Goal: Task Accomplishment & Management: Complete application form

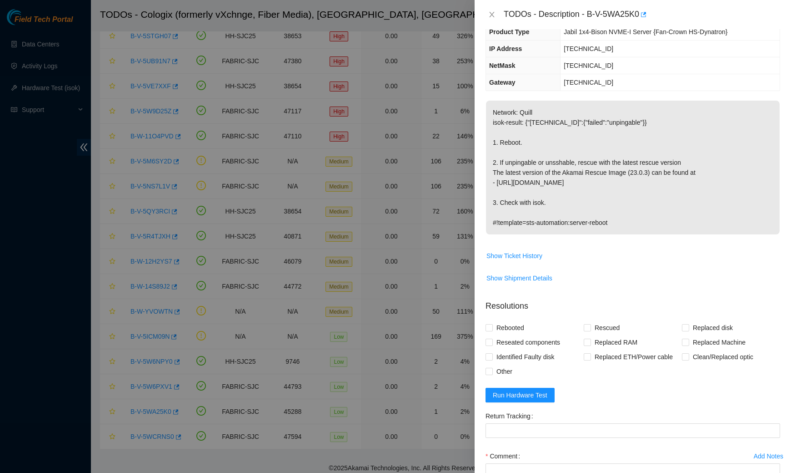
scroll to position [143, 0]
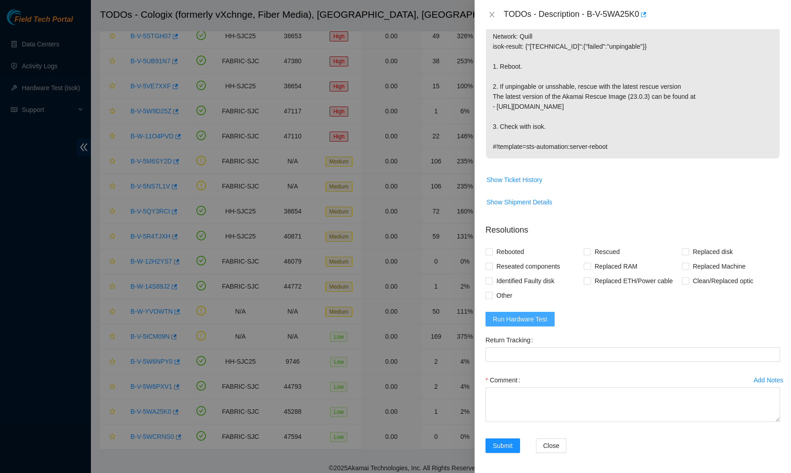
click at [533, 321] on span "Run Hardware Test" at bounding box center [520, 319] width 55 height 10
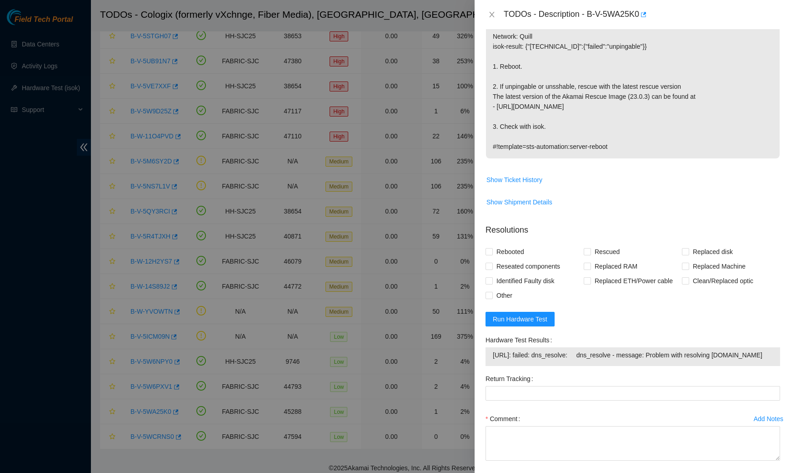
drag, startPoint x: 493, startPoint y: 352, endPoint x: 543, endPoint y: 369, distance: 52.6
click at [543, 363] on td "[URL]: failed: dns_resolve: dns_resolve - message: Problem with resolving [DOMA…" at bounding box center [633, 356] width 281 height 14
copy span "[URL]: failed: dns_resolve: dns_resolve - message: Problem with resolving [DOMA…"
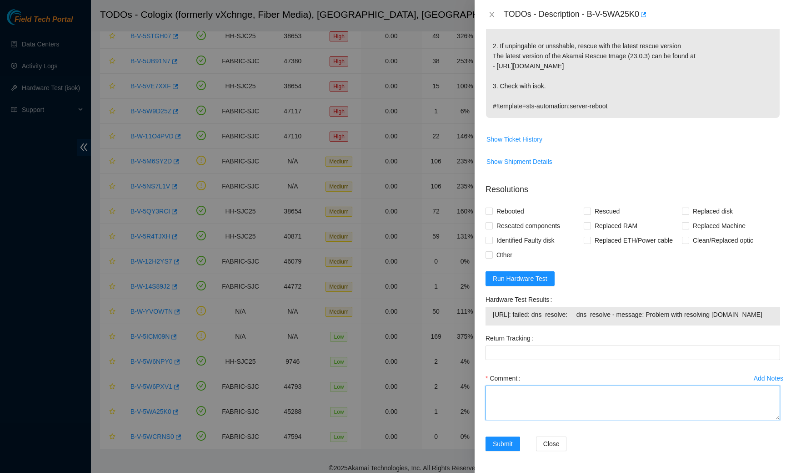
click at [528, 399] on textarea "Comment" at bounding box center [633, 402] width 295 height 35
paste textarea "[URL]: failed: dns_resolve: dns_resolve - message: Problem with resolving [DOMA…"
click at [574, 412] on textarea "[URL]: failed: dns_resolve: dns_resolve - message: Problem with resolving [DOMA…" at bounding box center [633, 402] width 295 height 35
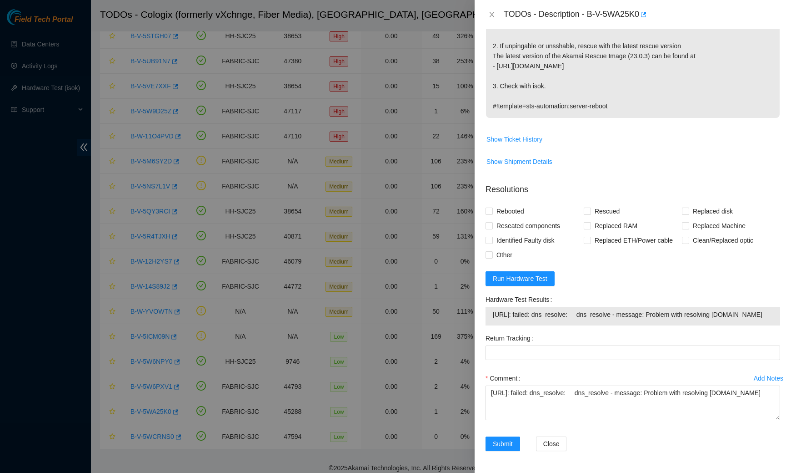
drag, startPoint x: 488, startPoint y: 317, endPoint x: 550, endPoint y: 315, distance: 62.8
click at [550, 315] on div "[URL]: failed: dns_resolve: dns_resolve - message: Problem with resolving [DOMA…" at bounding box center [633, 316] width 295 height 19
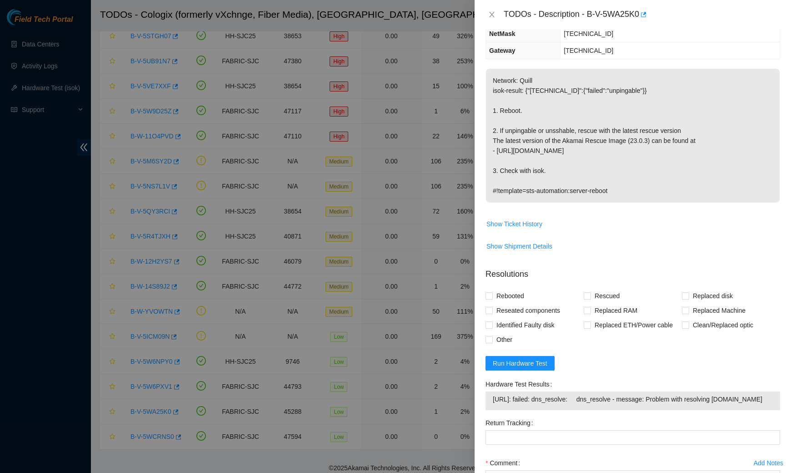
scroll to position [0, 0]
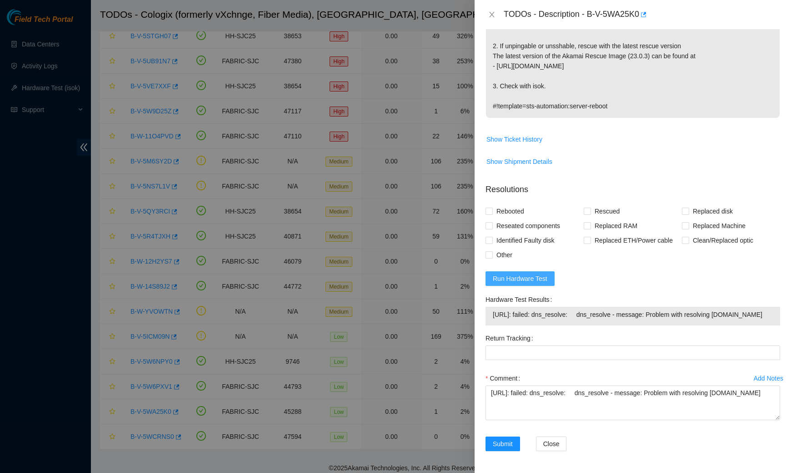
click at [539, 273] on span "Run Hardware Test" at bounding box center [520, 278] width 55 height 10
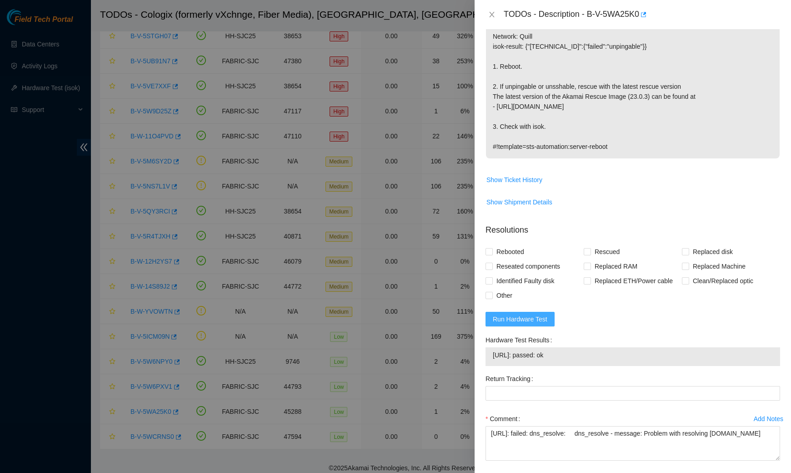
scroll to position [182, 0]
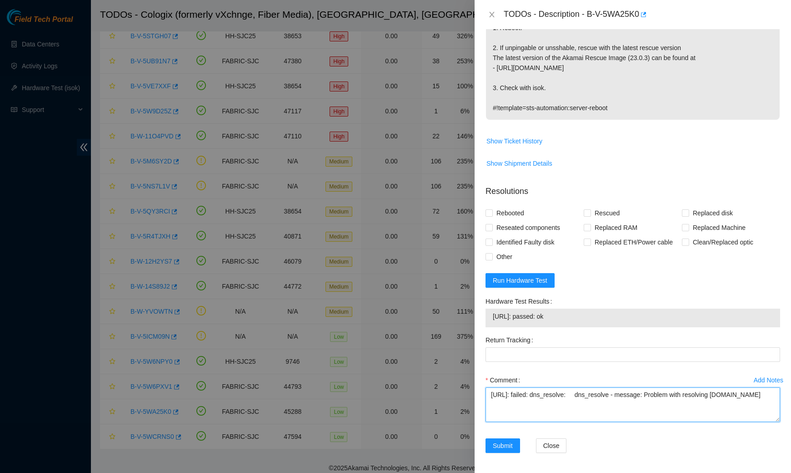
click at [583, 411] on textarea "[URL]: failed: dns_resolve: dns_resolve - message: Problem with resolving [DOMA…" at bounding box center [633, 404] width 295 height 35
paste textarea "Spoke to NOCC rep to verify it was safe to work on the machine I hooked up moni…"
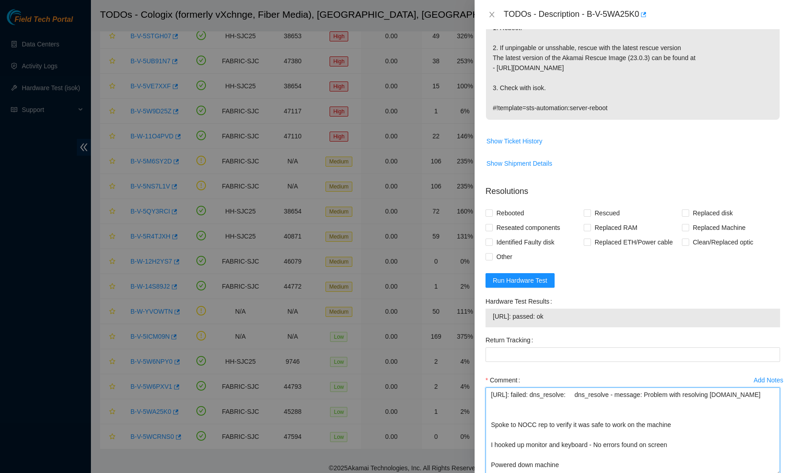
drag, startPoint x: 774, startPoint y: 418, endPoint x: 785, endPoint y: 472, distance: 55.4
click at [785, 472] on div "Problem Type Hardware Rack Number SV1.1.DH2.34.B.C040 Machine Number 23 Serial …" at bounding box center [633, 250] width 317 height 443
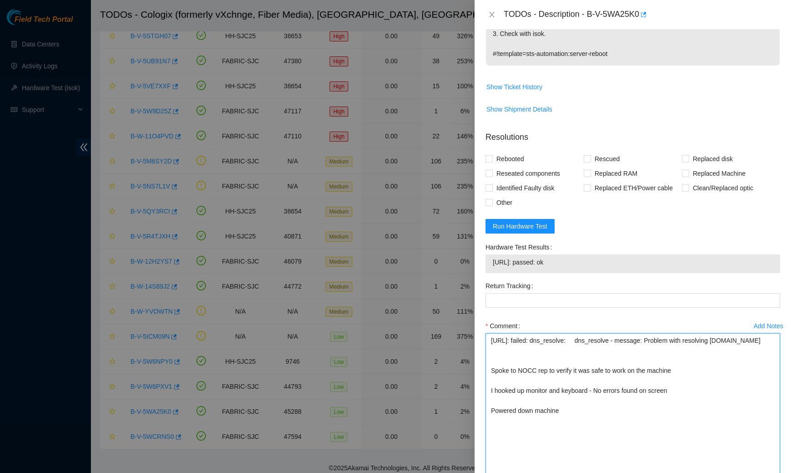
scroll to position [0, 0]
drag, startPoint x: 777, startPoint y: 416, endPoint x: 755, endPoint y: 472, distance: 60.6
click at [755, 472] on textarea "[URL]: failed: dns_resolve: dns_resolve - message: Problem with resolving [DOMA…" at bounding box center [633, 405] width 295 height 145
drag, startPoint x: 678, startPoint y: 398, endPoint x: 605, endPoint y: 395, distance: 72.4
click at [605, 395] on textarea "[URL]: failed: dns_resolve: dns_resolve - message: Problem with resolving [DOMA…" at bounding box center [633, 405] width 295 height 145
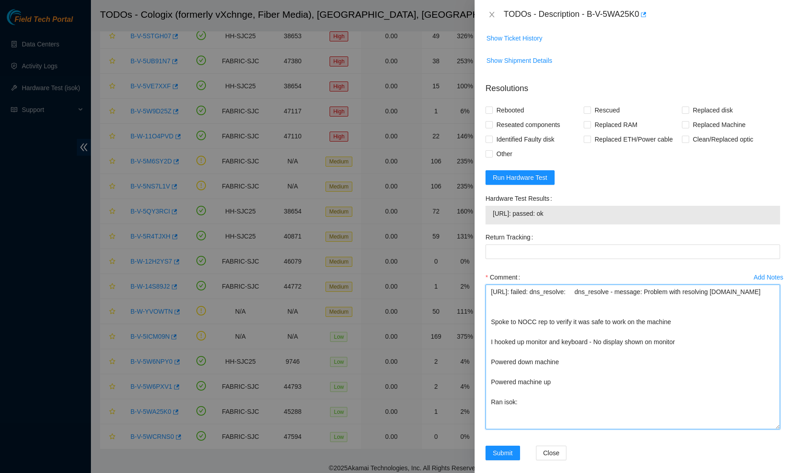
scroll to position [292, 0]
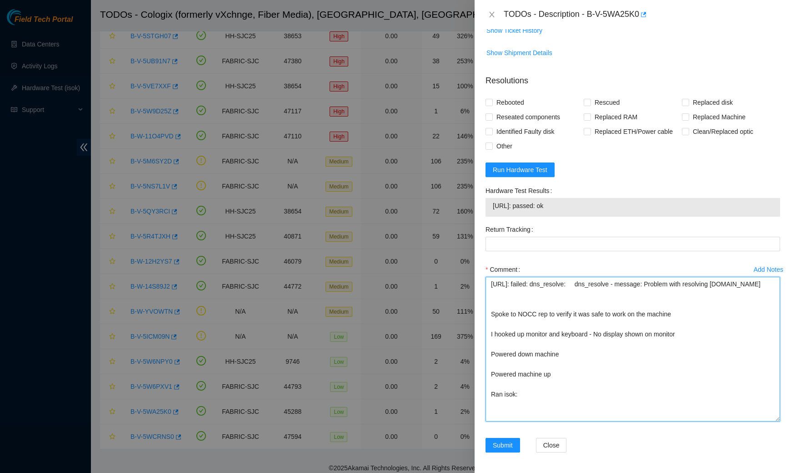
drag, startPoint x: 543, startPoint y: 293, endPoint x: 492, endPoint y: 284, distance: 52.7
click at [492, 284] on textarea "[URL]: failed: dns_resolve: dns_resolve - message: Problem with resolving [DOMA…" at bounding box center [633, 349] width 295 height 145
click at [522, 406] on textarea "[URL]: failed: dns_resolve: dns_resolve - message: Problem with resolving [DOMA…" at bounding box center [633, 349] width 295 height 145
paste textarea "[URL]: failed: dns_resolve: dns_resolve - message: Problem with resolving [DOMA…"
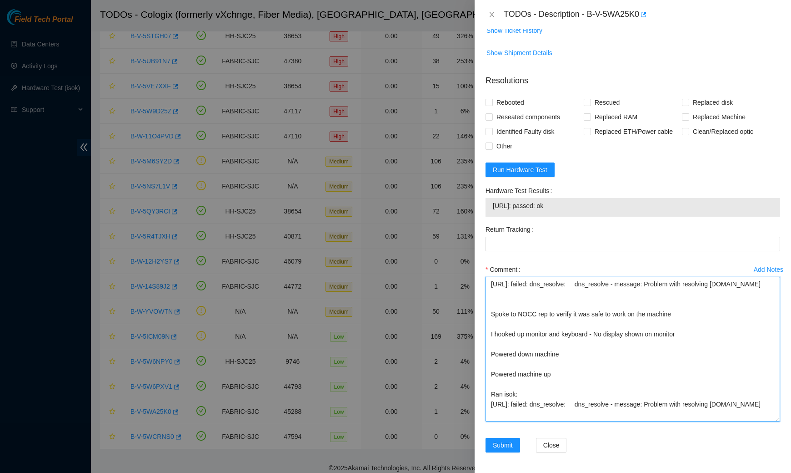
scroll to position [0, 0]
click at [492, 315] on textarea "[URL]: failed: dns_resolve: dns_resolve - message: Problem with resolving [DOMA…" at bounding box center [633, 349] width 295 height 145
drag, startPoint x: 491, startPoint y: 320, endPoint x: 490, endPoint y: 264, distance: 55.5
click at [490, 264] on div "Comment [URL]: failed: dns_resolve: dns_resolve - message: Problem with resolvi…" at bounding box center [633, 344] width 295 height 165
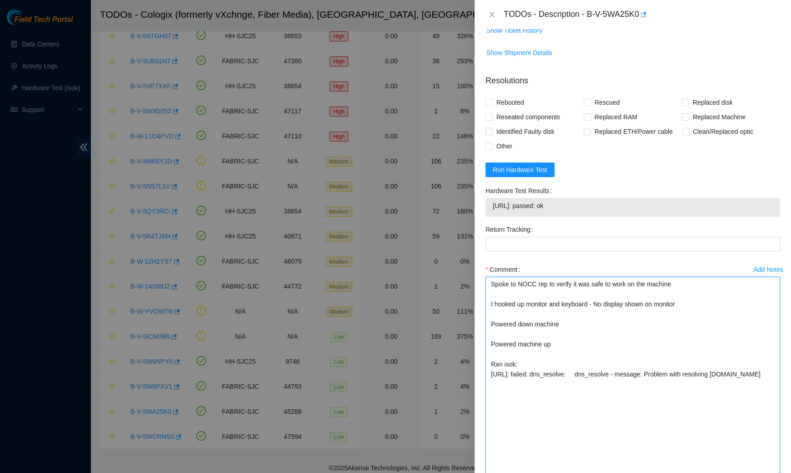
drag, startPoint x: 779, startPoint y: 417, endPoint x: 771, endPoint y: 472, distance: 55.5
click at [771, 472] on textarea "Spoke to NOCC rep to verify it was safe to work on the machine I hooked up moni…" at bounding box center [633, 377] width 295 height 200
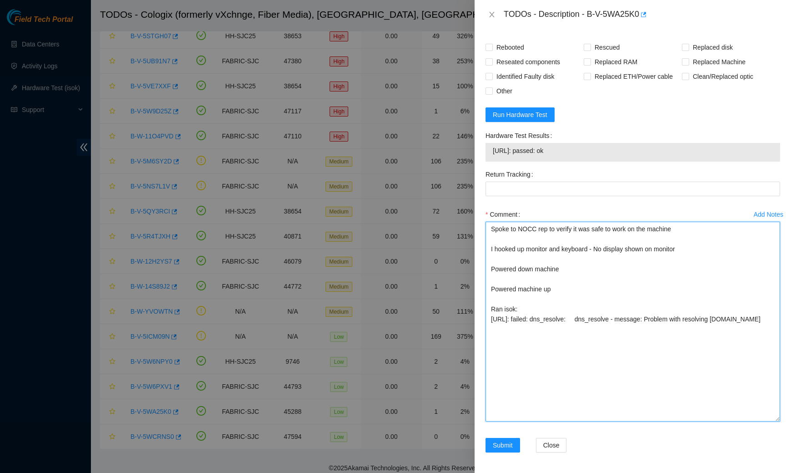
click at [559, 325] on textarea "Spoke to NOCC rep to verify it was safe to work on the machine I hooked up moni…" at bounding box center [633, 321] width 295 height 200
paste textarea "Rescued machine with image 23.0.2 Rescue was successful Rebooted machine Config…"
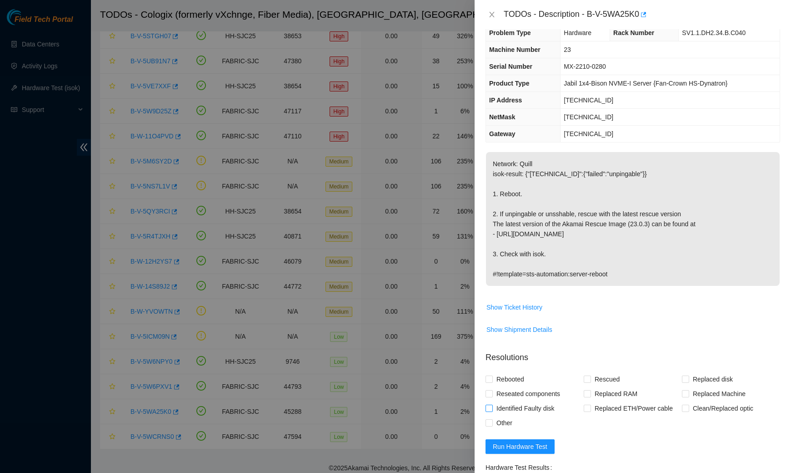
scroll to position [0, 0]
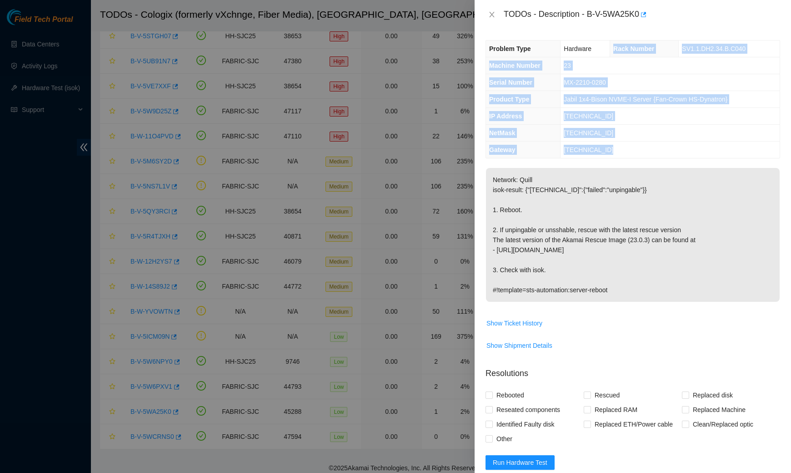
drag, startPoint x: 614, startPoint y: 46, endPoint x: 613, endPoint y: 152, distance: 106.0
click at [613, 152] on tbody "Problem Type Hardware Rack Number SV1.1.DH2.34.B.C040 Machine Number 23 Serial …" at bounding box center [633, 98] width 294 height 117
copy tbody "Rack Number SV1.1.DH2.34.B.C040 Machine Number 23 Serial Number MX-2210-0280 Pr…"
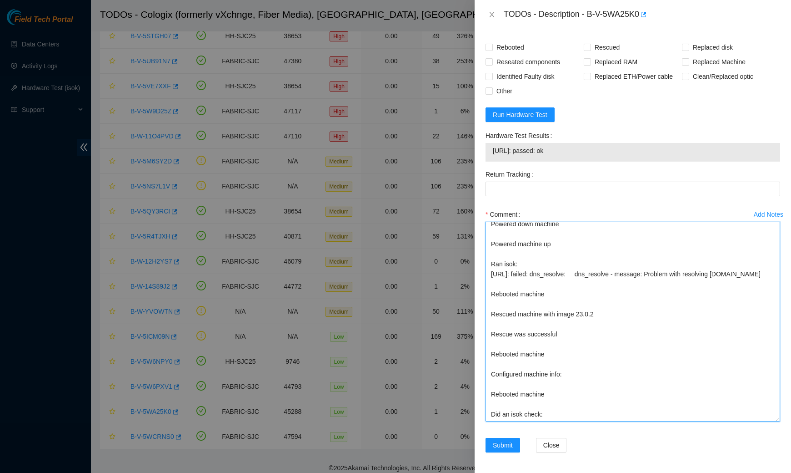
click at [572, 366] on textarea "Spoke to NOCC rep to verify it was safe to work on the machine I hooked up moni…" at bounding box center [633, 321] width 295 height 200
click at [571, 362] on textarea "Spoke to NOCC rep to verify it was safe to work on the machine I hooked up moni…" at bounding box center [633, 321] width 295 height 200
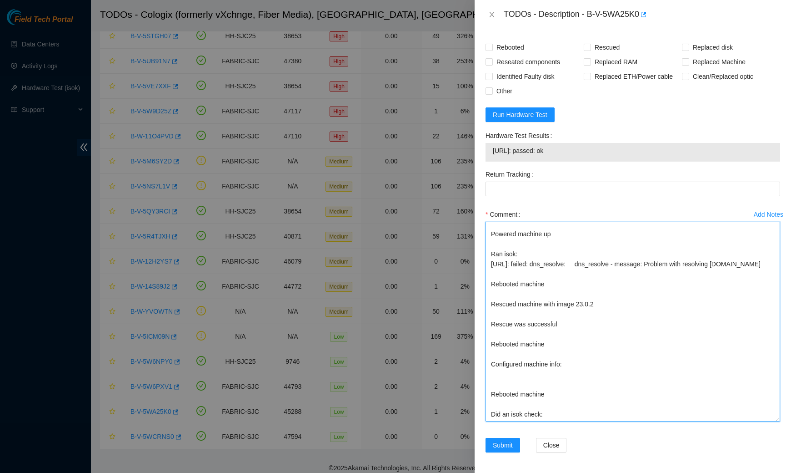
paste textarea "Rack Number SV1.1.DH2.34.B.C040 Machine Number 23 Serial Number MX-2210-0280 Pr…"
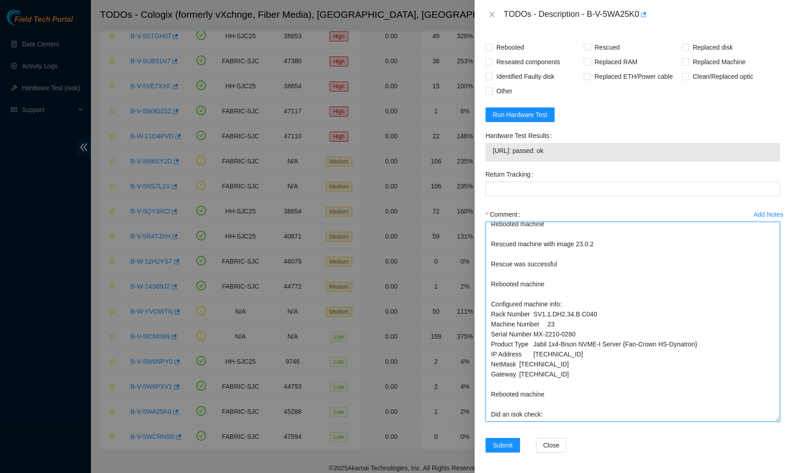
scroll to position [165, 0]
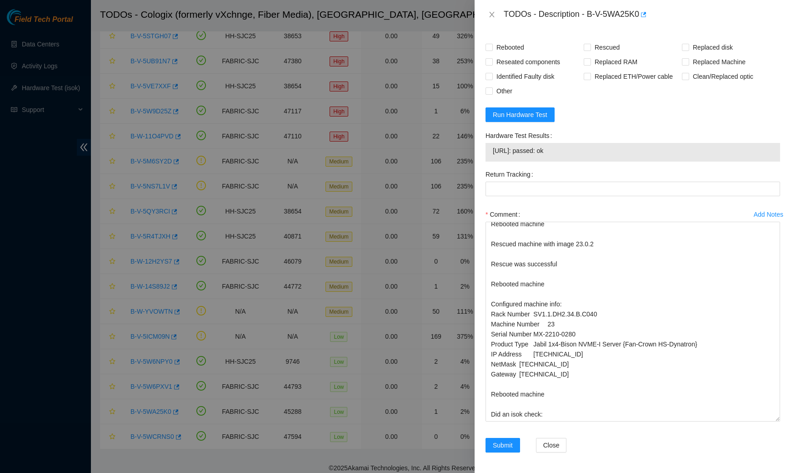
drag, startPoint x: 583, startPoint y: 147, endPoint x: 492, endPoint y: 147, distance: 91.0
click at [492, 147] on div "[URL]: passed: ok" at bounding box center [633, 152] width 295 height 19
copy tbody "[URL]: passed: ok"
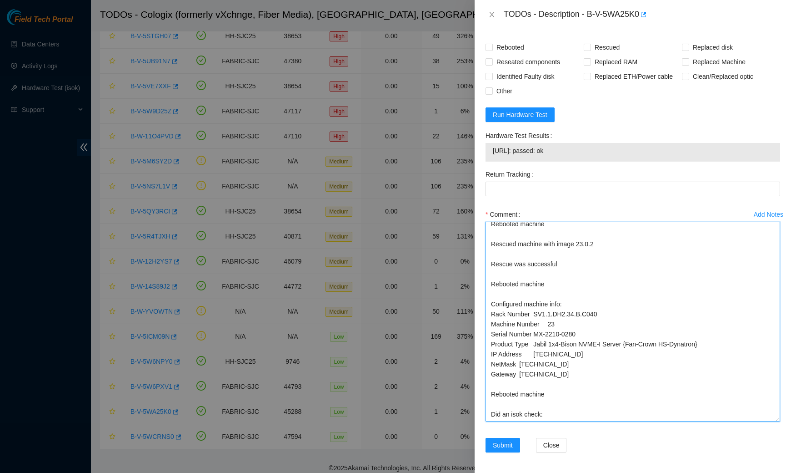
click at [550, 379] on textarea "Spoke to NOCC rep to verify it was safe to work on the machine I hooked up moni…" at bounding box center [633, 321] width 295 height 200
paste textarea "[URL]: passed: ok"
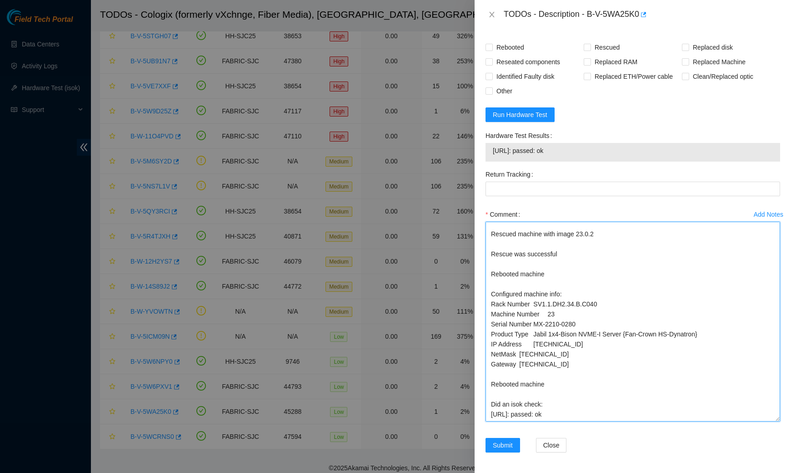
scroll to position [0, 0]
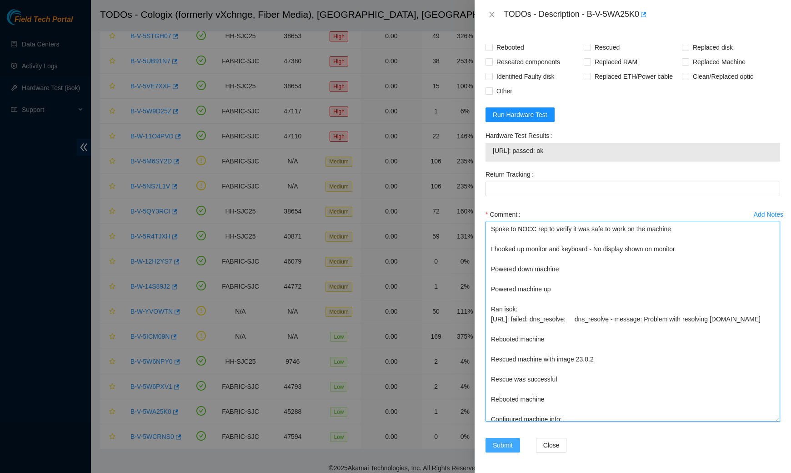
type textarea "Spoke to NOCC rep to verify it was safe to work on the machine I hooked up moni…"
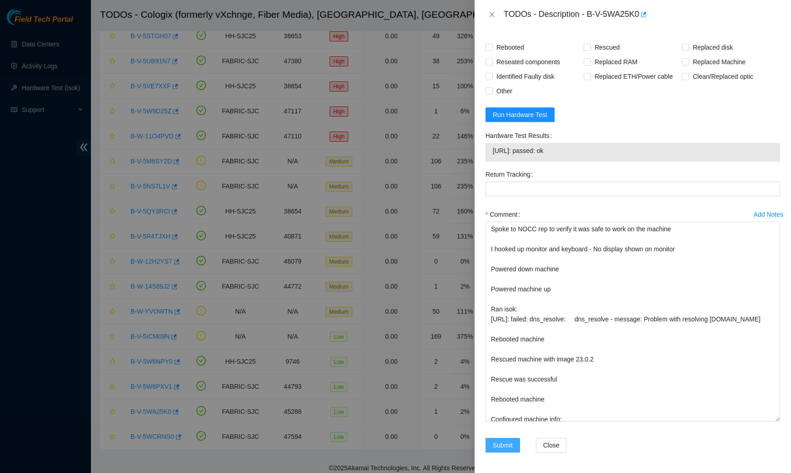
click at [498, 443] on span "Submit" at bounding box center [503, 445] width 20 height 10
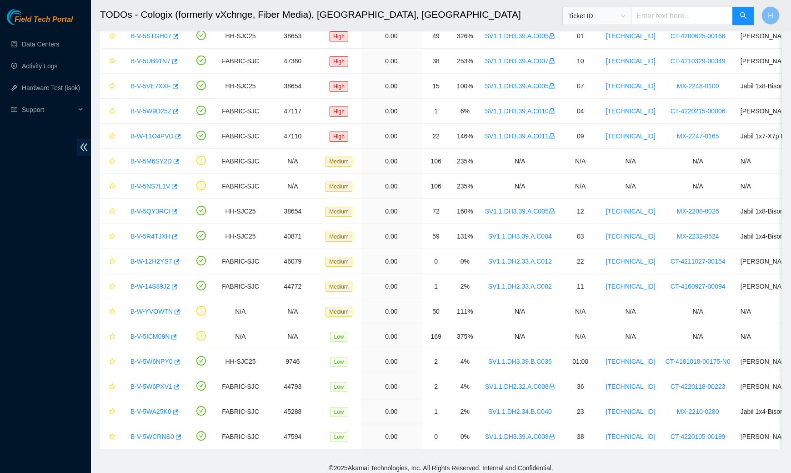
scroll to position [112, 0]
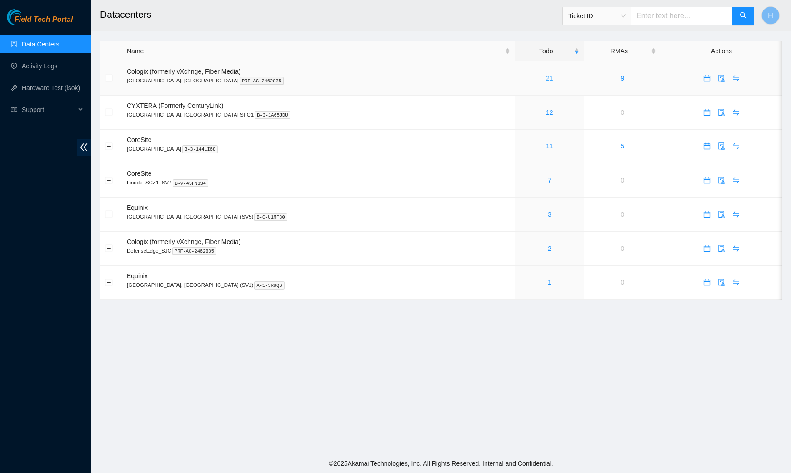
click at [546, 79] on link "21" at bounding box center [549, 78] width 7 height 7
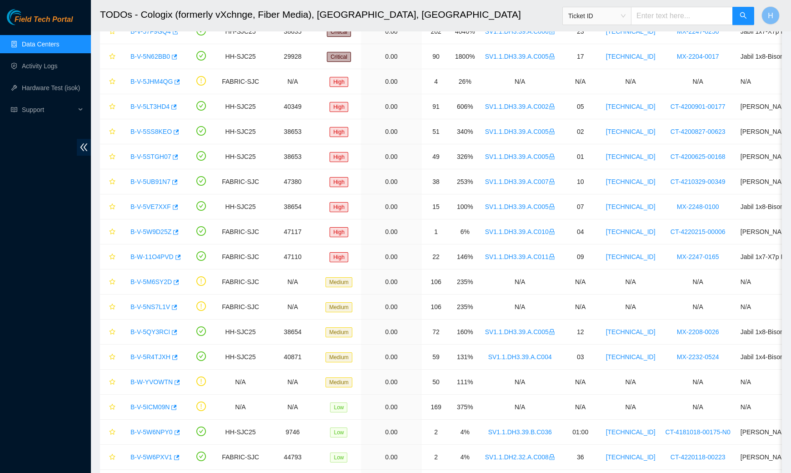
scroll to position [175, 0]
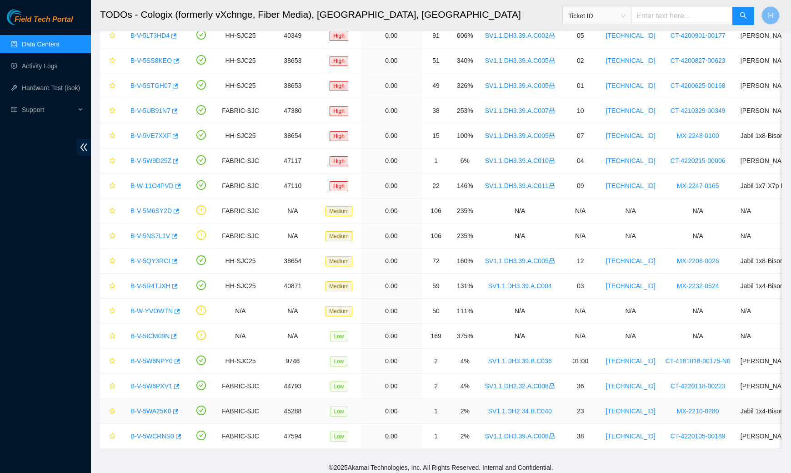
click at [153, 407] on link "B-V-5WA25K0" at bounding box center [151, 410] width 41 height 7
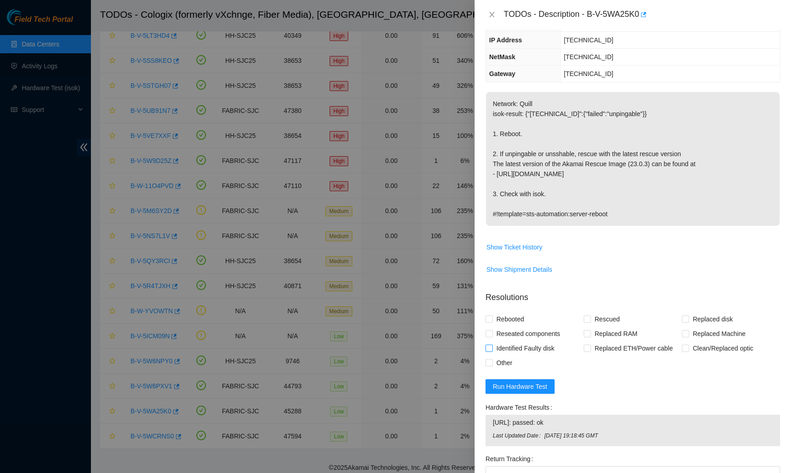
scroll to position [195, 0]
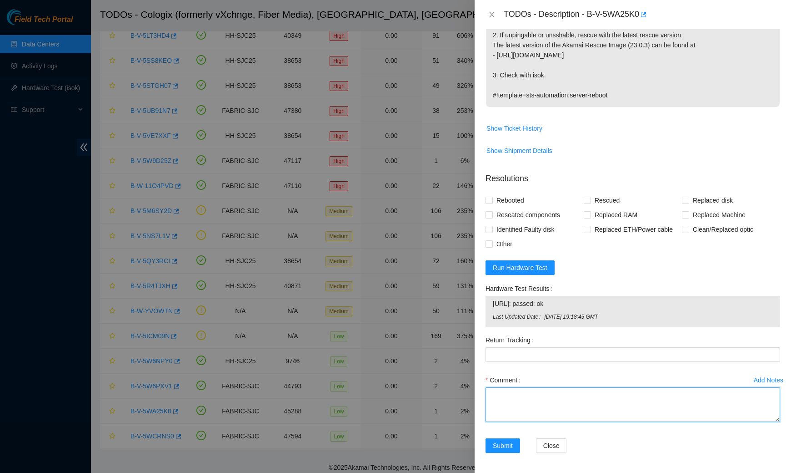
click at [511, 392] on textarea "Comment" at bounding box center [633, 404] width 295 height 35
paste textarea "Spoke to NOCC rep to verify it was safe to work on the machine I hooked up moni…"
click at [511, 393] on textarea "Spoke to NOCC rep to verify it was safe to work on the machine I hooked up moni…" at bounding box center [633, 404] width 295 height 35
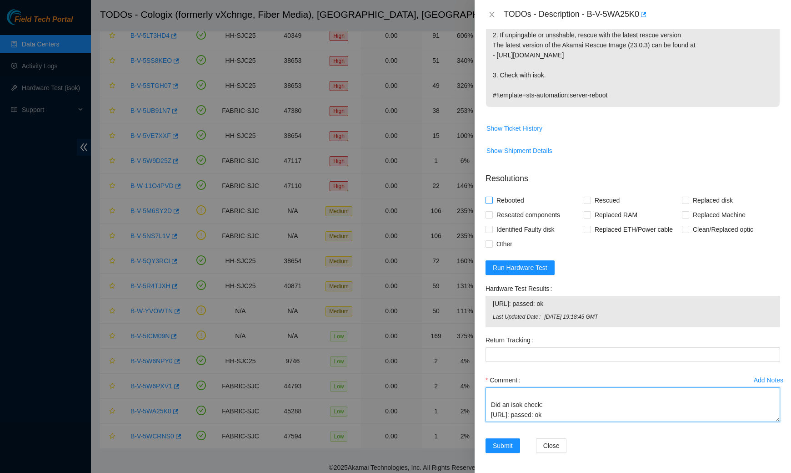
type textarea "Spoke to NOCC rep to verify it was safe to work on the machine I hooked up moni…"
click at [505, 196] on span "Rebooted" at bounding box center [510, 200] width 35 height 15
click at [492, 196] on input "Rebooted" at bounding box center [489, 199] width 6 height 6
checkbox input "true"
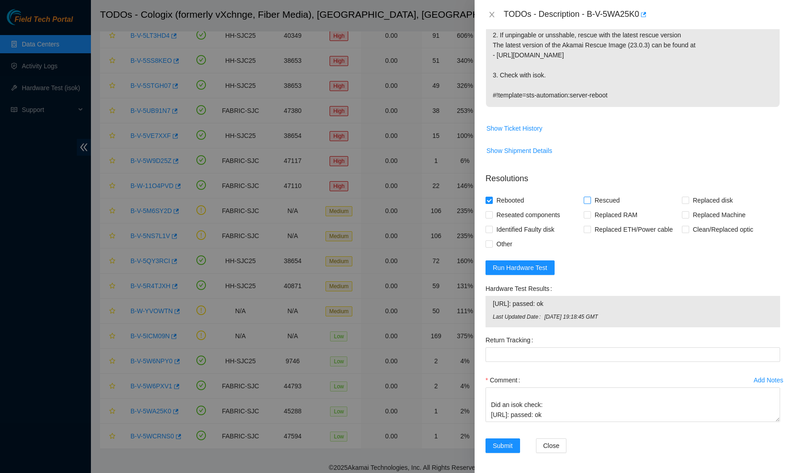
click at [591, 196] on span at bounding box center [587, 199] width 7 height 7
click at [590, 196] on input "Rescued" at bounding box center [587, 199] width 6 height 6
checkbox input "true"
click at [496, 441] on span "Submit" at bounding box center [503, 445] width 20 height 10
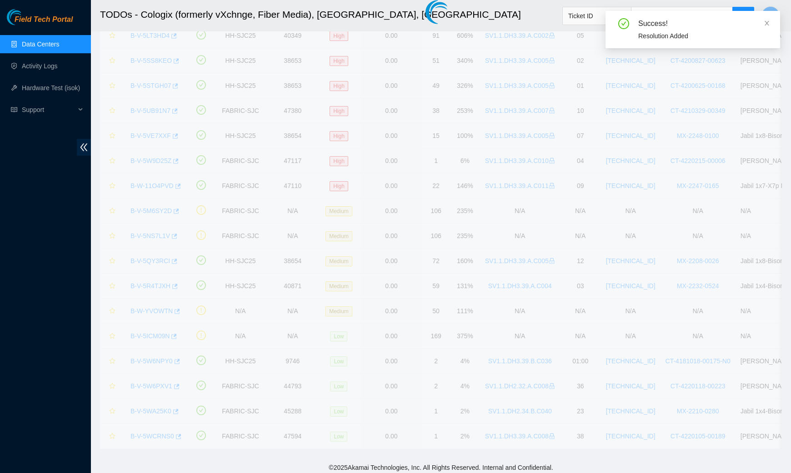
scroll to position [150, 0]
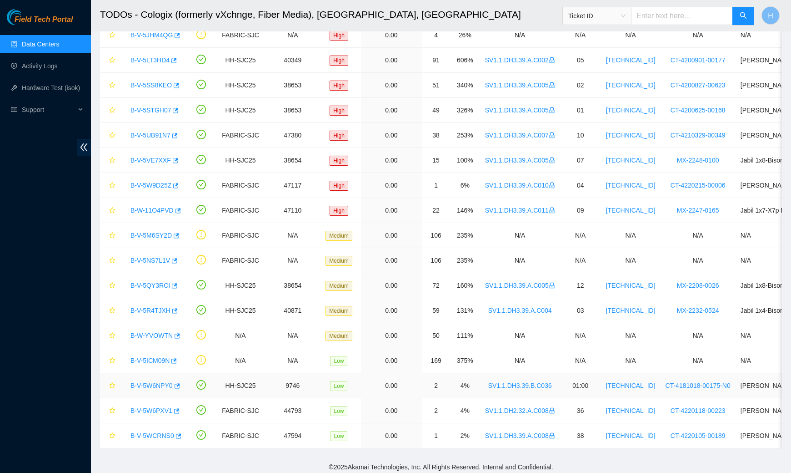
click at [157, 378] on div "B-V-5W6NPY0" at bounding box center [153, 385] width 55 height 15
click at [157, 382] on link "B-V-5W6NPY0" at bounding box center [152, 385] width 42 height 7
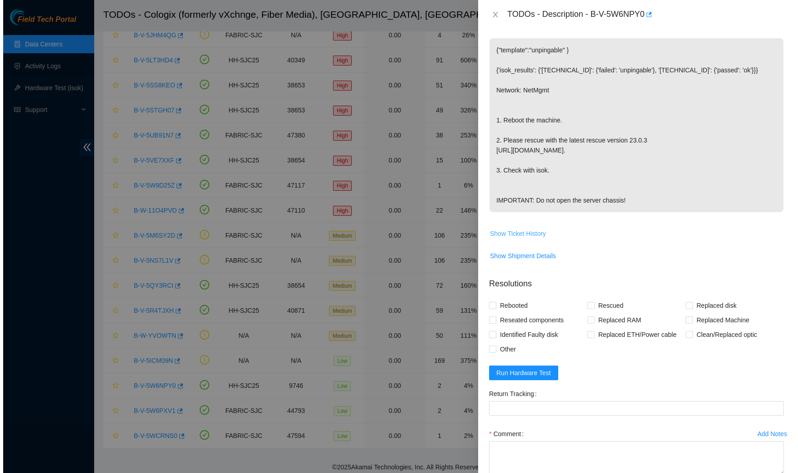
scroll to position [0, 0]
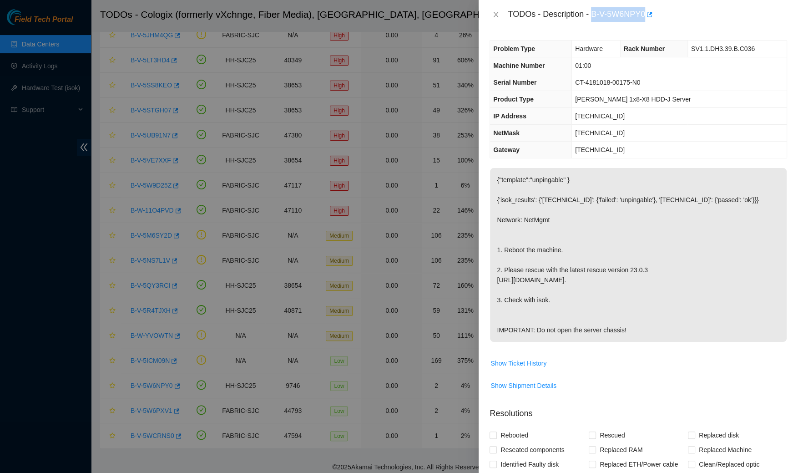
drag, startPoint x: 649, startPoint y: 11, endPoint x: 594, endPoint y: 9, distance: 55.5
click at [594, 9] on div "TODOs - Description - B-V-5W6NPY0" at bounding box center [647, 14] width 279 height 15
copy div "B-V-5W6NPY0"
